Goal: Task Accomplishment & Management: Use online tool/utility

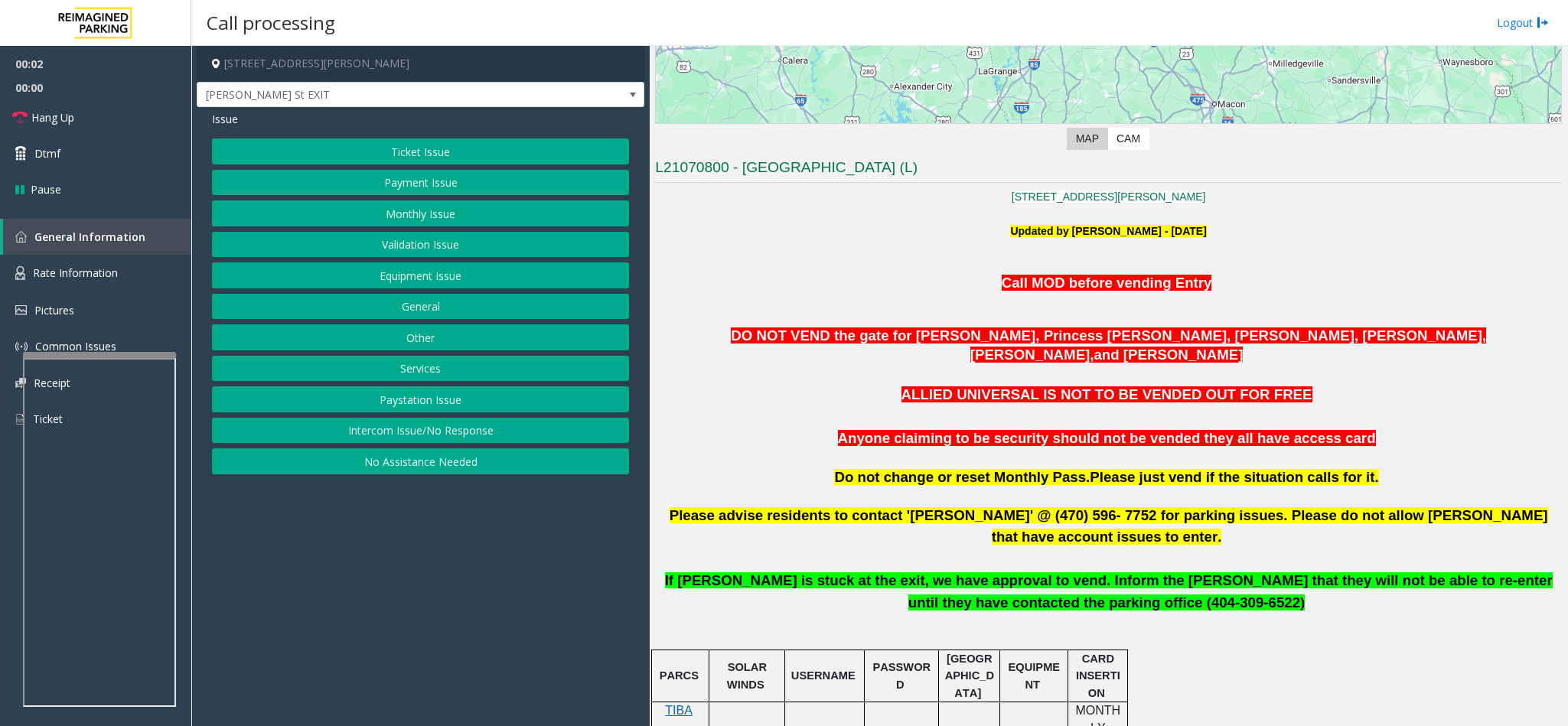
scroll to position [344, 0]
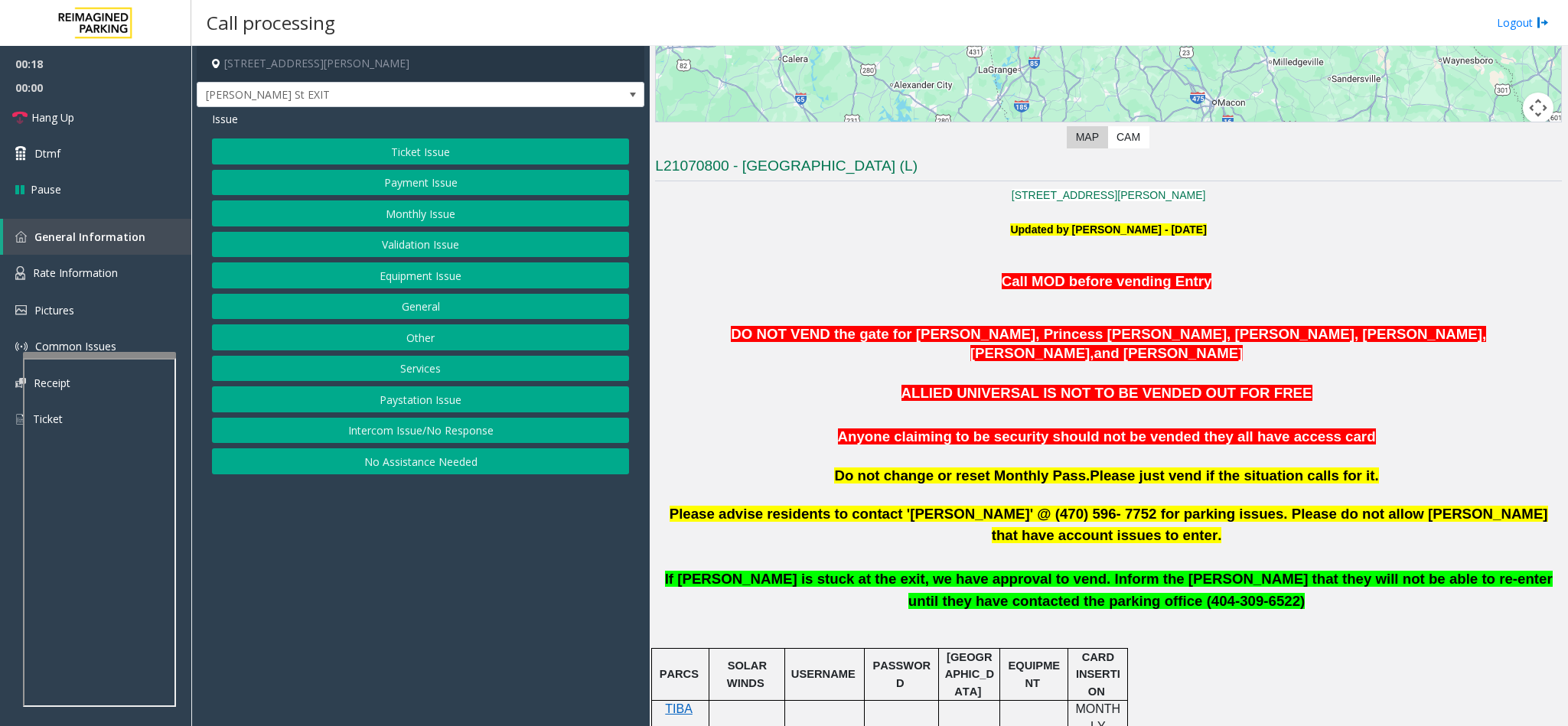
click at [419, 216] on button "Monthly Issue" at bounding box center [420, 213] width 417 height 26
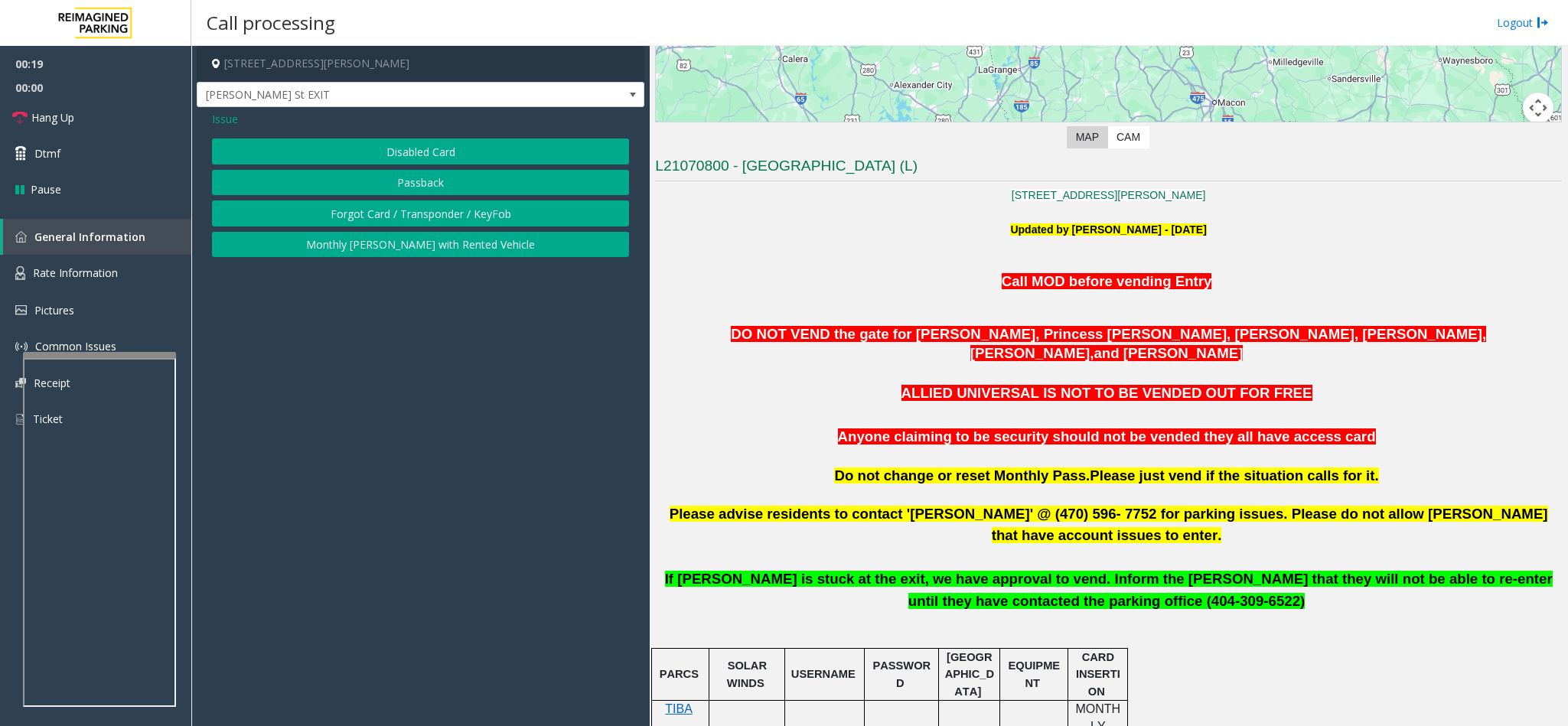
click at [411, 152] on button "Disabled Card" at bounding box center [420, 151] width 417 height 26
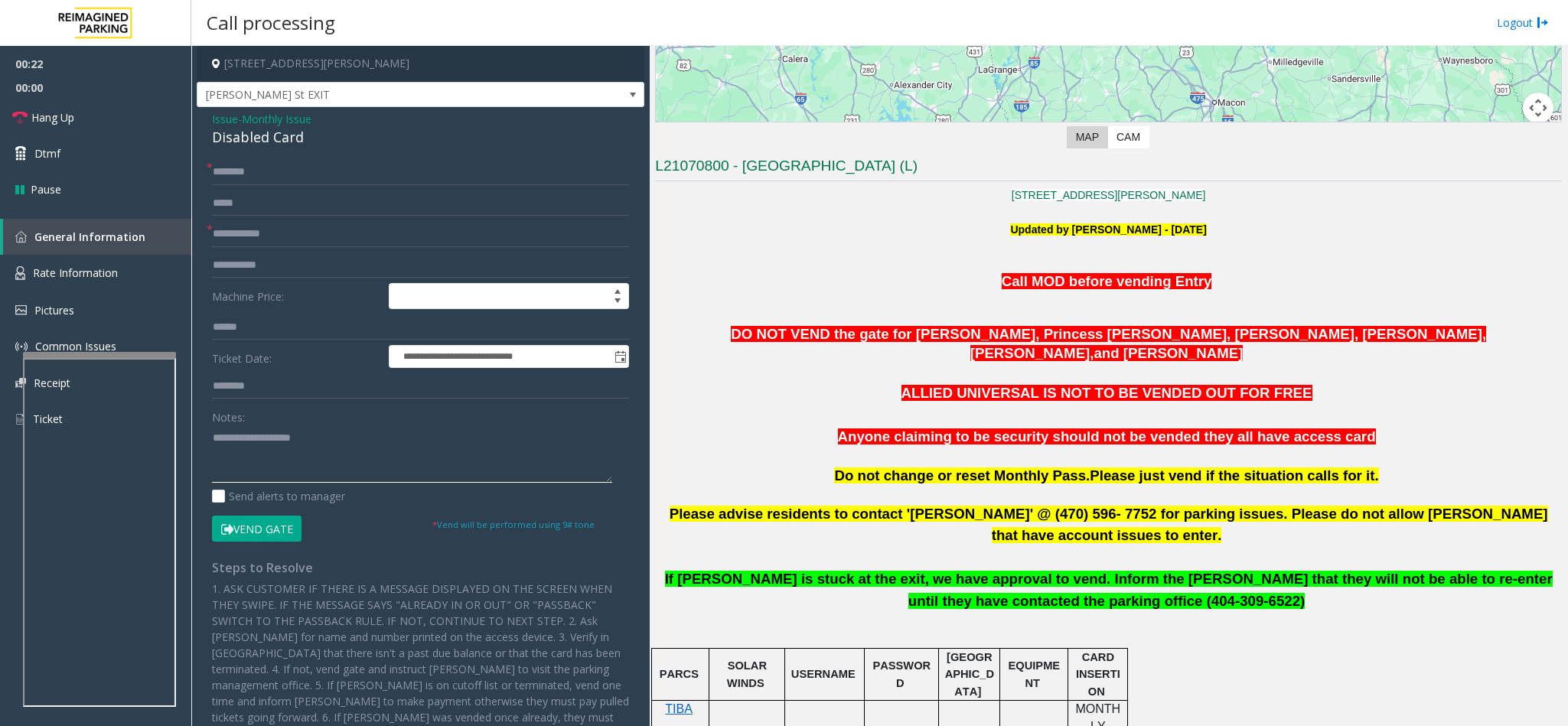
click at [255, 469] on textarea at bounding box center [412, 454] width 400 height 57
click at [257, 140] on div "Disabled Card" at bounding box center [420, 137] width 417 height 21
click at [213, 437] on textarea at bounding box center [412, 454] width 400 height 57
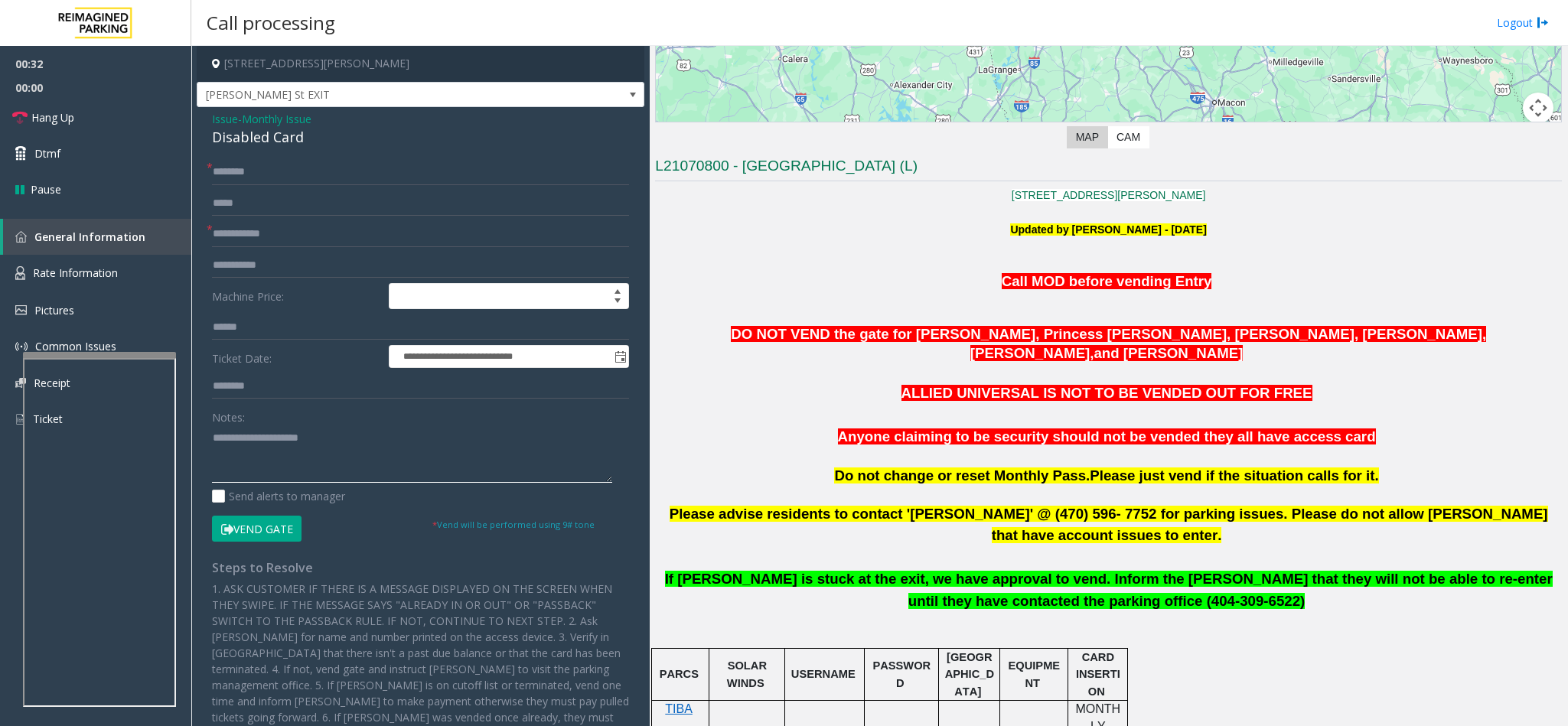
type textarea "**********"
click at [230, 179] on input "text" at bounding box center [420, 172] width 417 height 26
type input "**********"
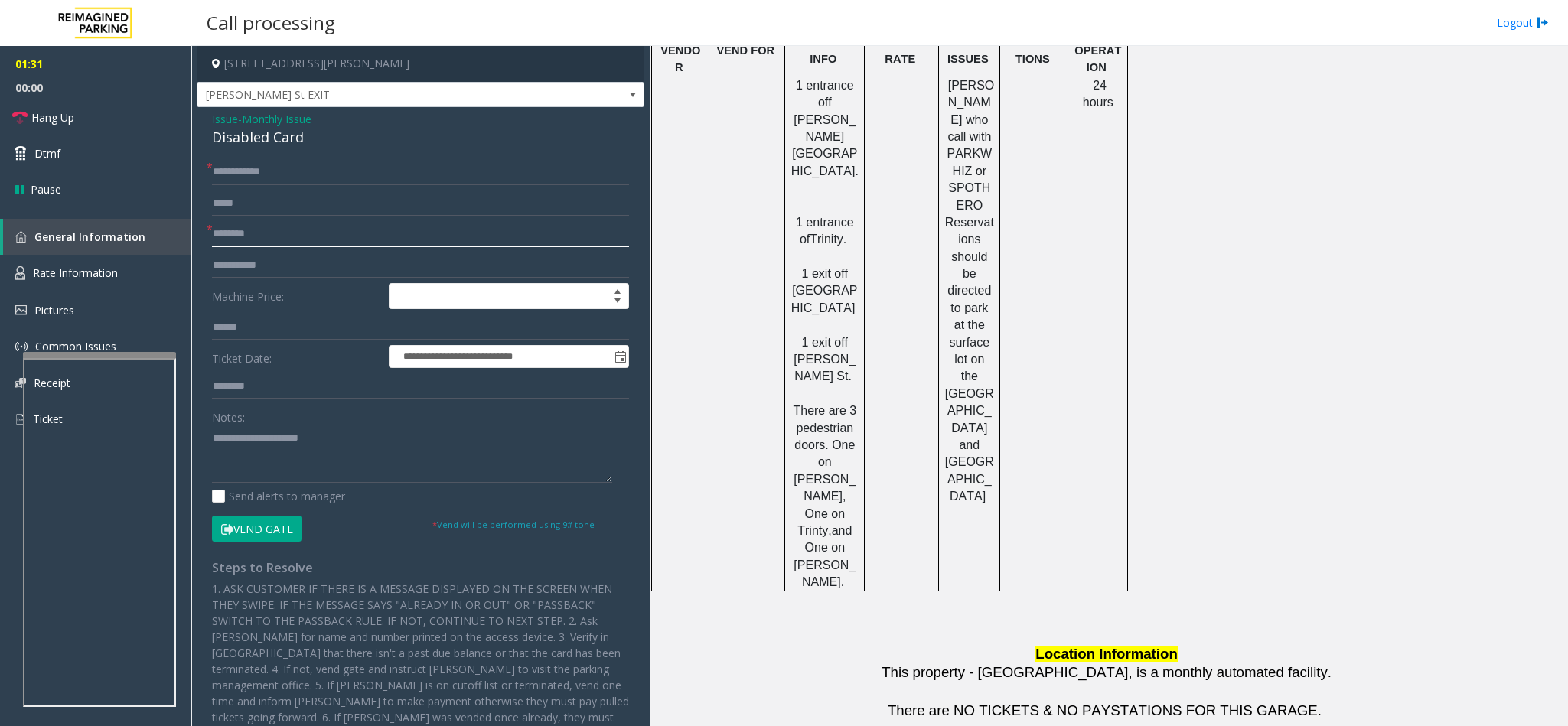
scroll to position [1281, 0]
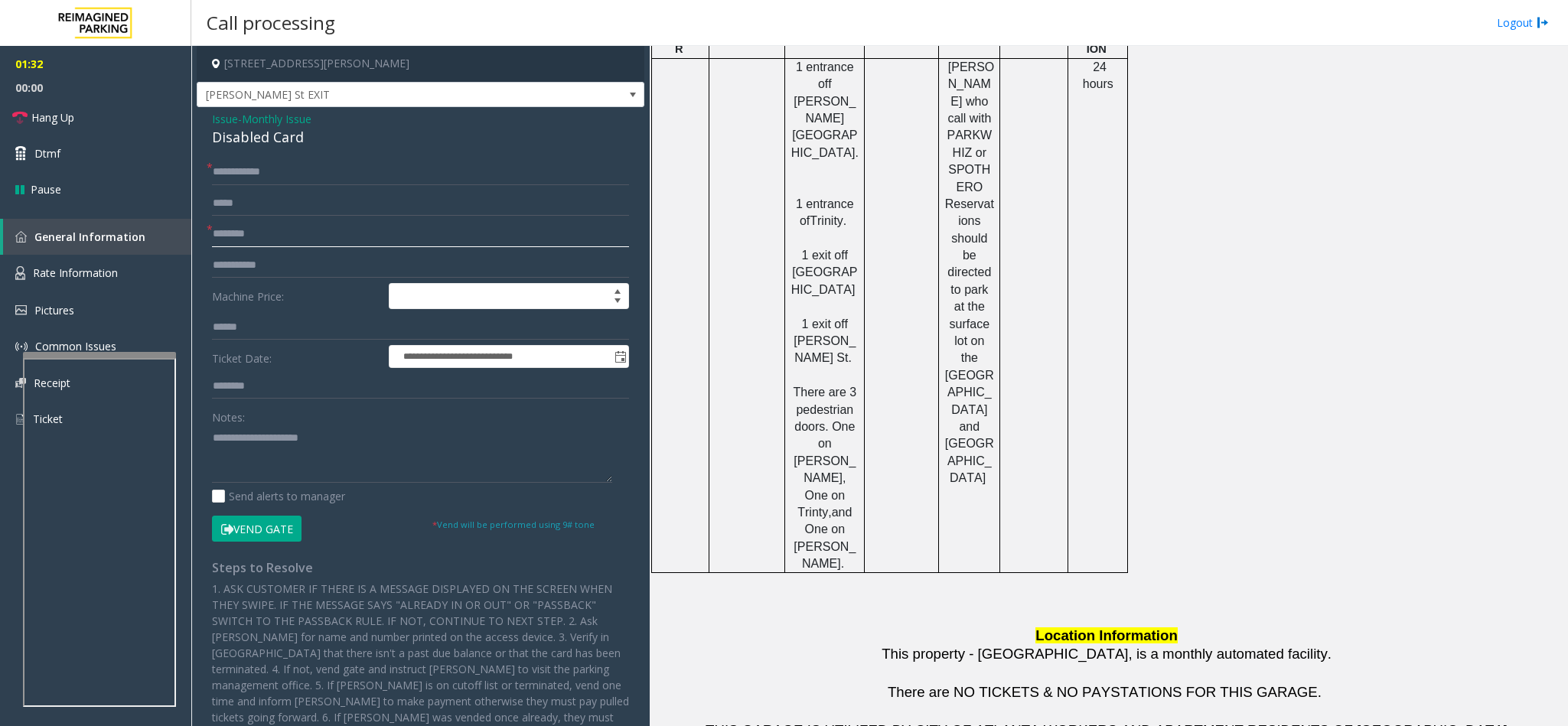
type input "********"
drag, startPoint x: 274, startPoint y: 531, endPoint x: 328, endPoint y: 472, distance: 80.0
click at [283, 524] on button "Vend Gate" at bounding box center [256, 529] width 89 height 26
click at [358, 432] on textarea at bounding box center [412, 454] width 400 height 57
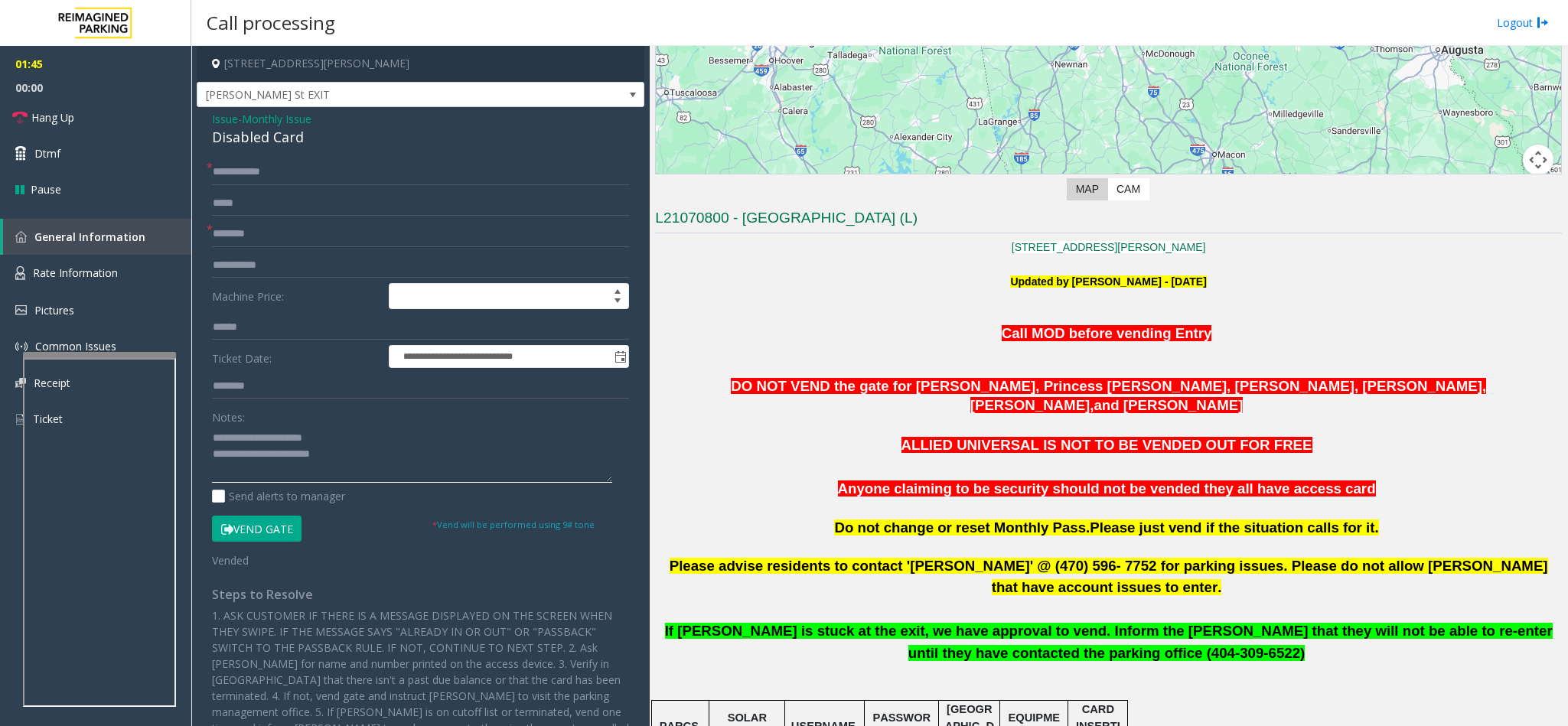
scroll to position [344, 0]
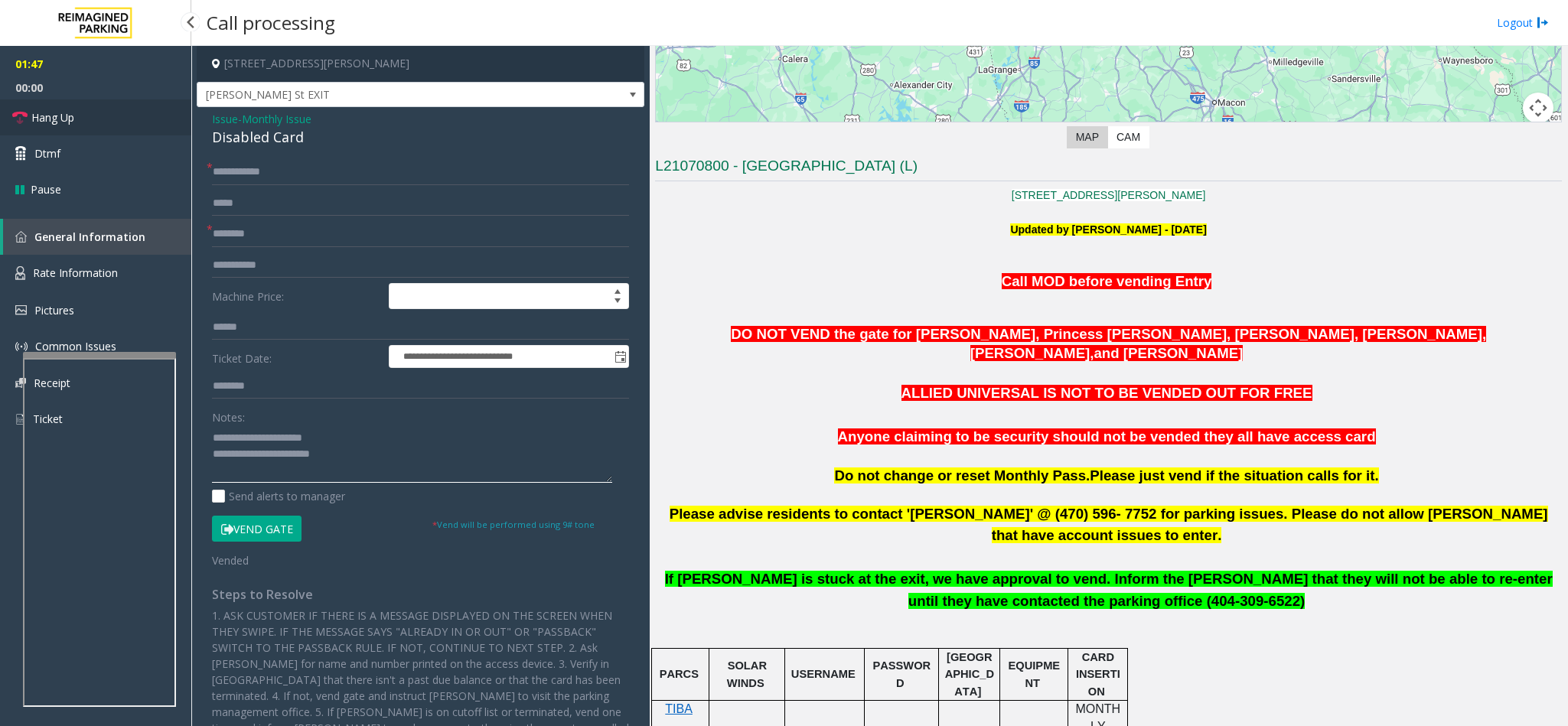
type textarea "**********"
click at [85, 108] on link "Hang Up" at bounding box center [95, 117] width 192 height 36
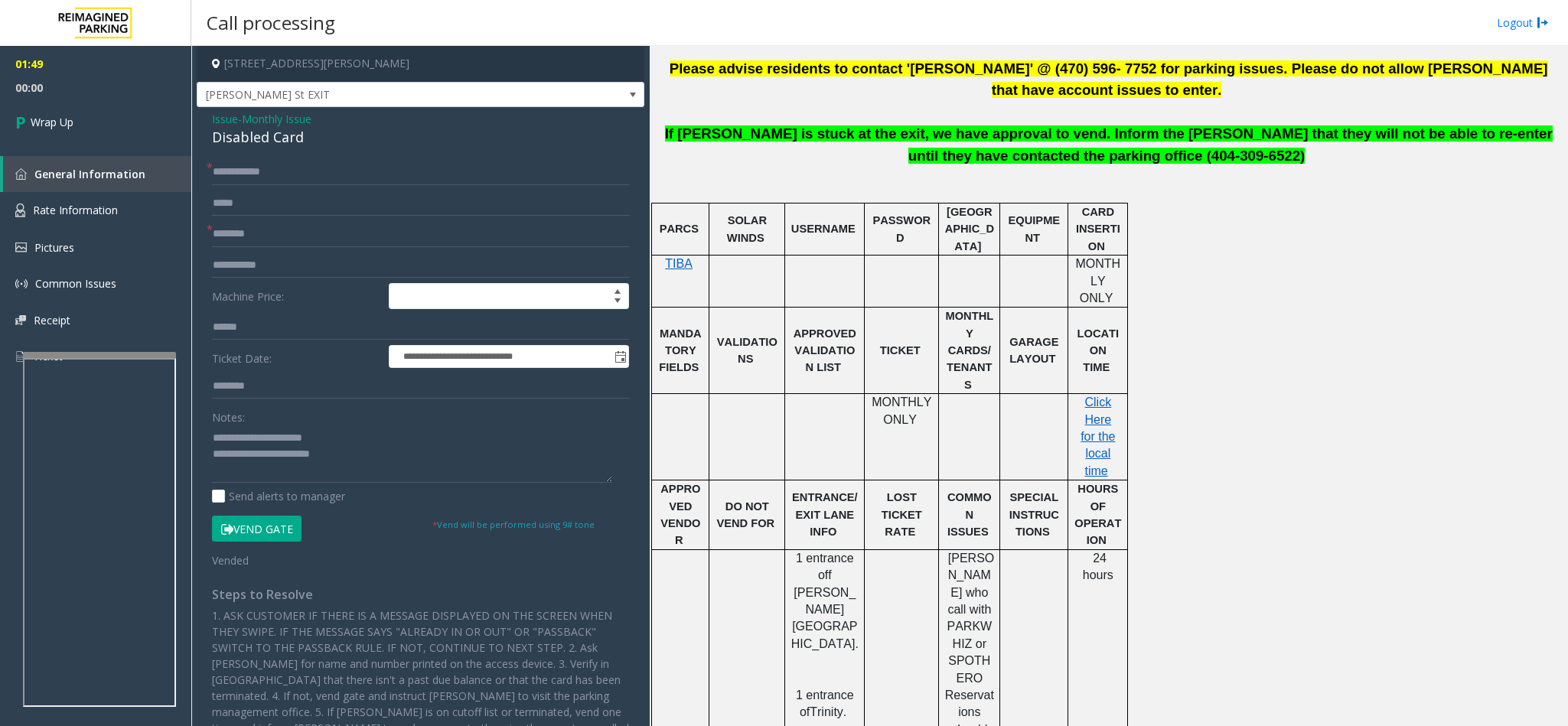
scroll to position [804, 0]
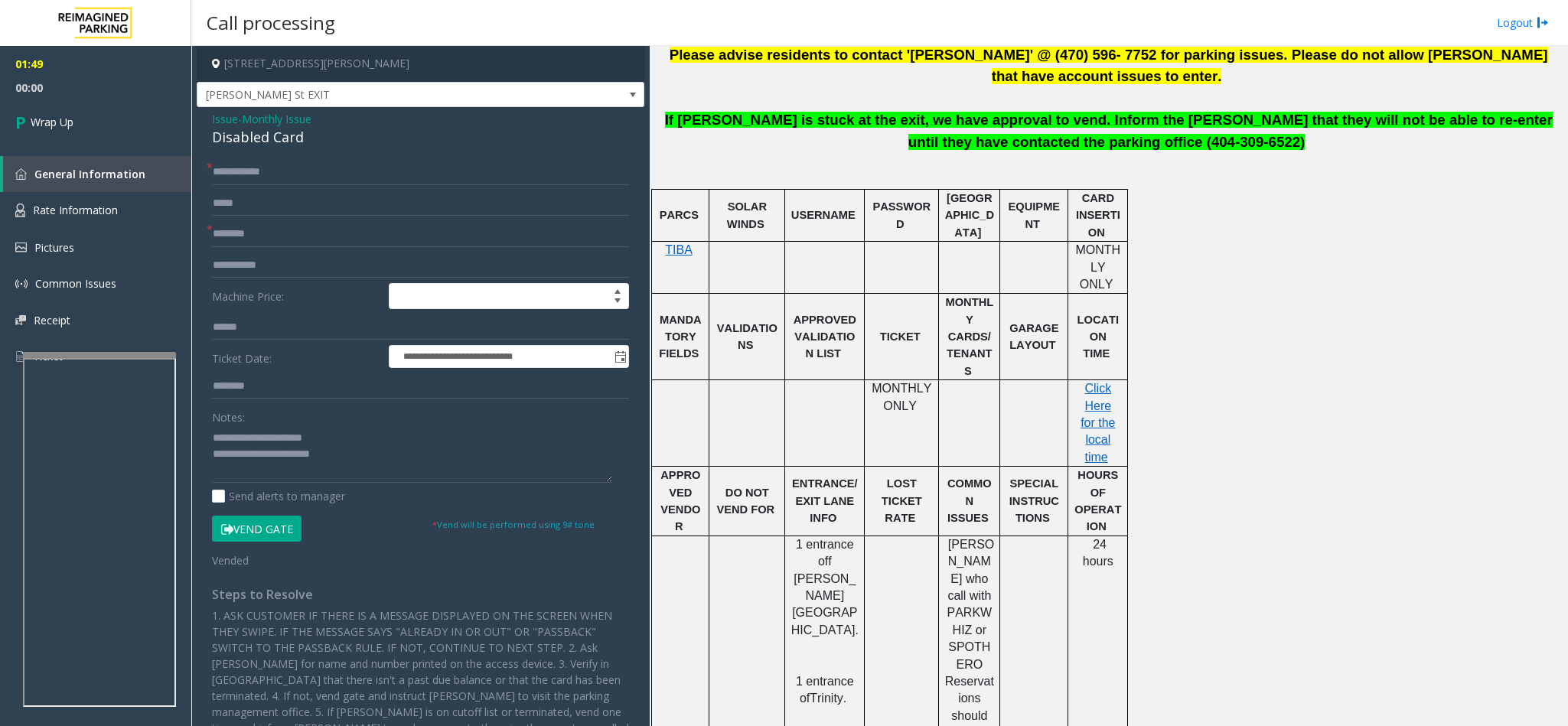
click at [1097, 380] on p "Click Here for the local time" at bounding box center [1097, 422] width 48 height 85
click at [1092, 382] on span "Click Here for the local time" at bounding box center [1097, 422] width 34 height 82
click at [98, 124] on link "Wrap Up" at bounding box center [95, 122] width 192 height 45
